Goal: Task Accomplishment & Management: Use online tool/utility

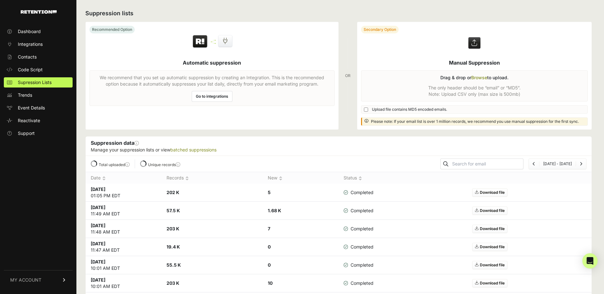
click at [487, 78] on label at bounding box center [474, 76] width 235 height 108
click at [0, 0] on input "file" at bounding box center [0, 0] width 0 height 0
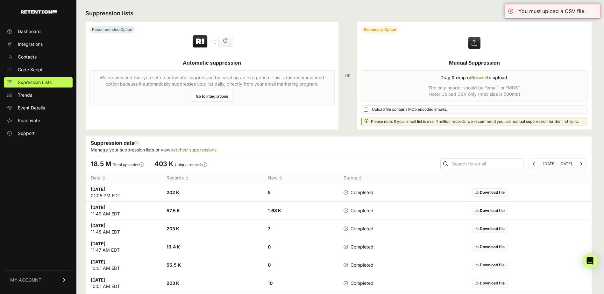
click at [485, 79] on label at bounding box center [474, 76] width 235 height 108
click at [0, 0] on input "file" at bounding box center [0, 0] width 0 height 0
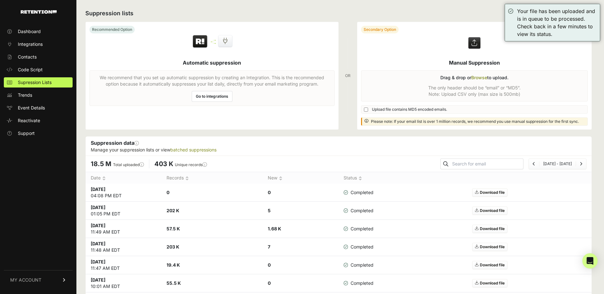
click at [480, 77] on label at bounding box center [474, 76] width 235 height 108
click at [0, 0] on input "file" at bounding box center [0, 0] width 0 height 0
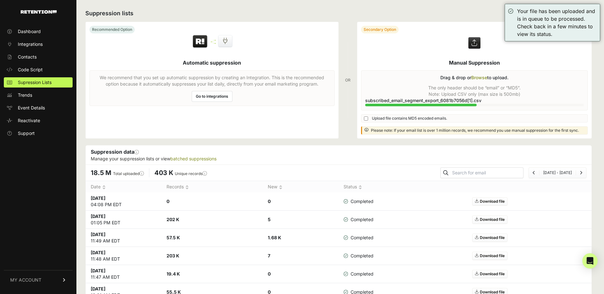
click at [480, 78] on label at bounding box center [474, 80] width 235 height 116
click at [0, 0] on input "file" at bounding box center [0, 0] width 0 height 0
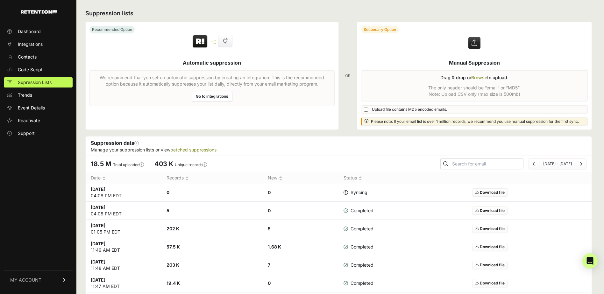
click at [477, 77] on label at bounding box center [474, 76] width 235 height 108
click at [0, 0] on input "file" at bounding box center [0, 0] width 0 height 0
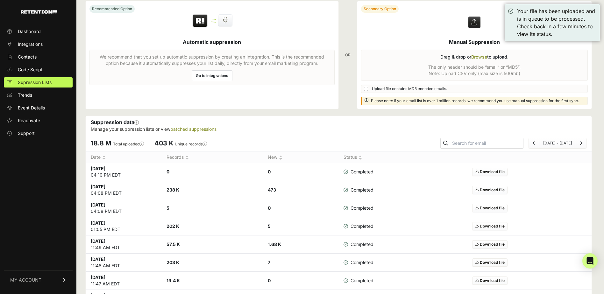
scroll to position [32, 0]
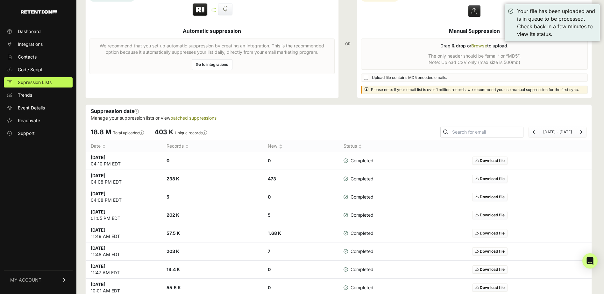
click at [56, 56] on link "Contacts" at bounding box center [38, 57] width 69 height 10
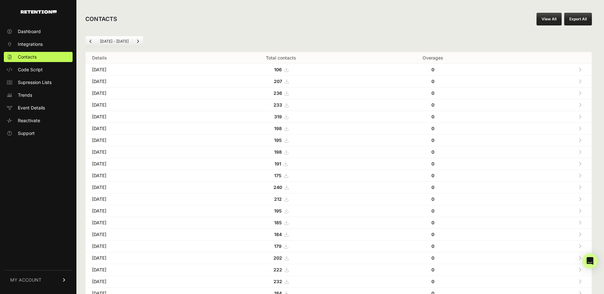
click at [575, 18] on button "Export All" at bounding box center [578, 19] width 28 height 13
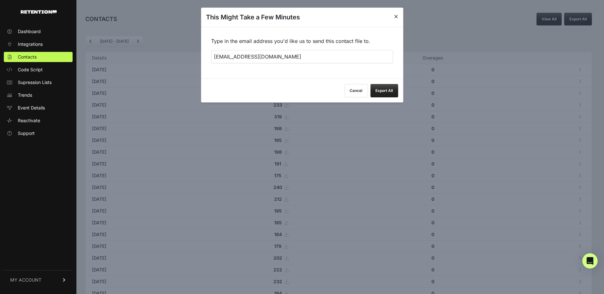
click at [391, 93] on button "Export All" at bounding box center [384, 90] width 28 height 13
